Goal: Task Accomplishment & Management: Manage account settings

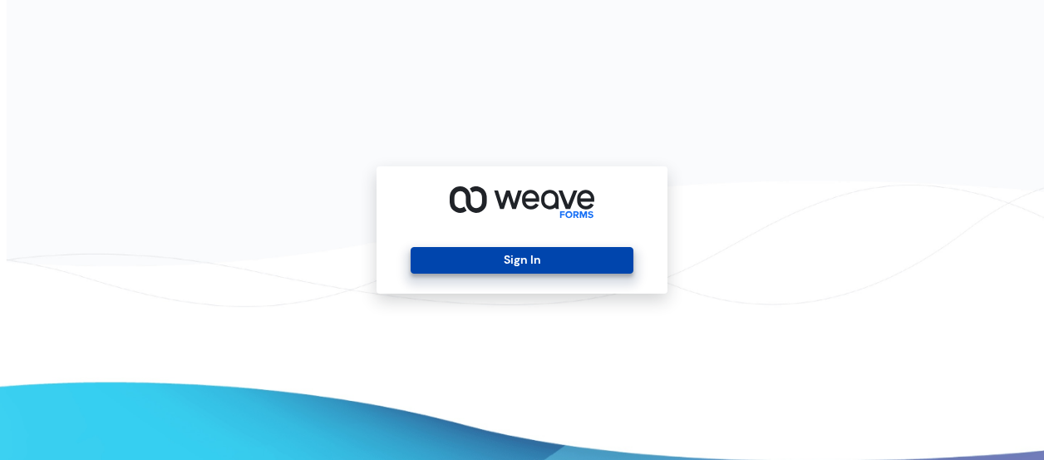
click at [458, 260] on button "Sign In" at bounding box center [522, 260] width 222 height 27
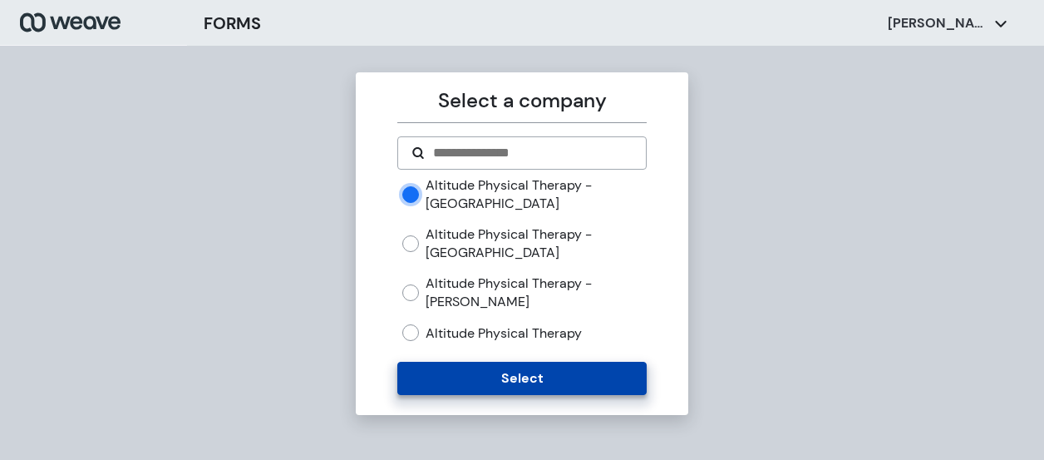
click at [460, 381] on button "Select" at bounding box center [521, 378] width 248 height 33
